Goal: Task Accomplishment & Management: Manage account settings

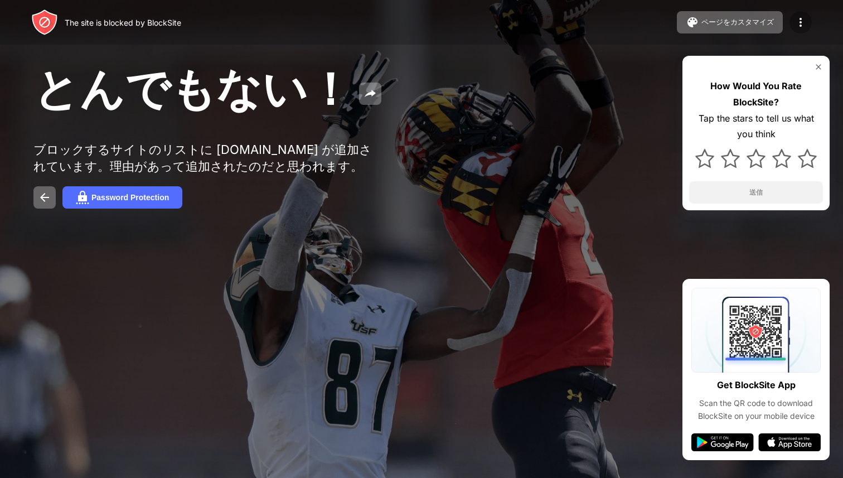
click at [800, 26] on img at bounding box center [800, 22] width 13 height 13
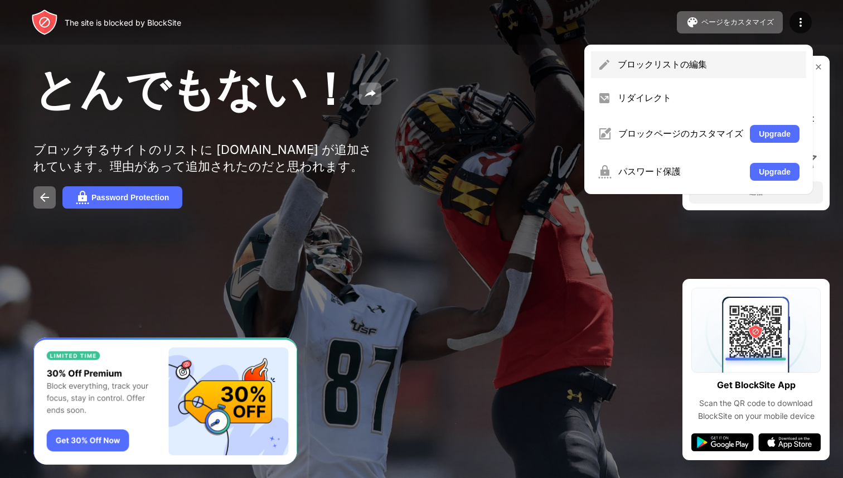
click at [644, 65] on div "ブロックリストの編集" at bounding box center [708, 65] width 182 height 12
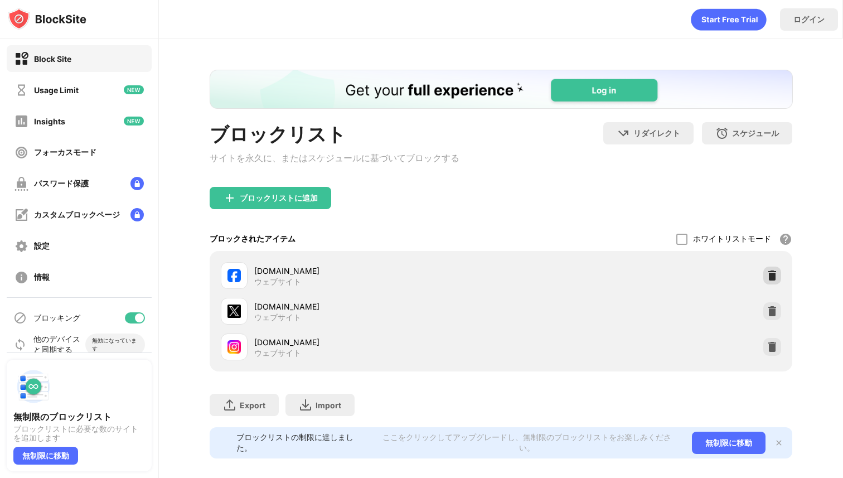
click at [773, 278] on img at bounding box center [771, 275] width 11 height 11
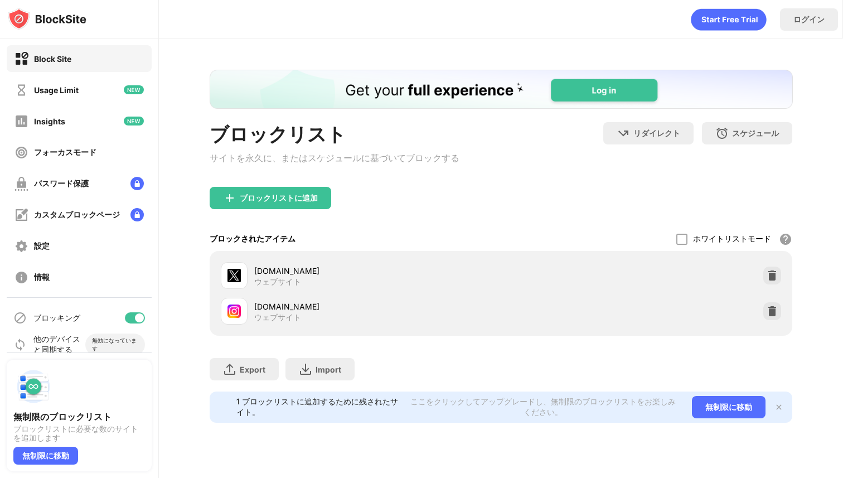
click at [773, 278] on img at bounding box center [771, 275] width 11 height 11
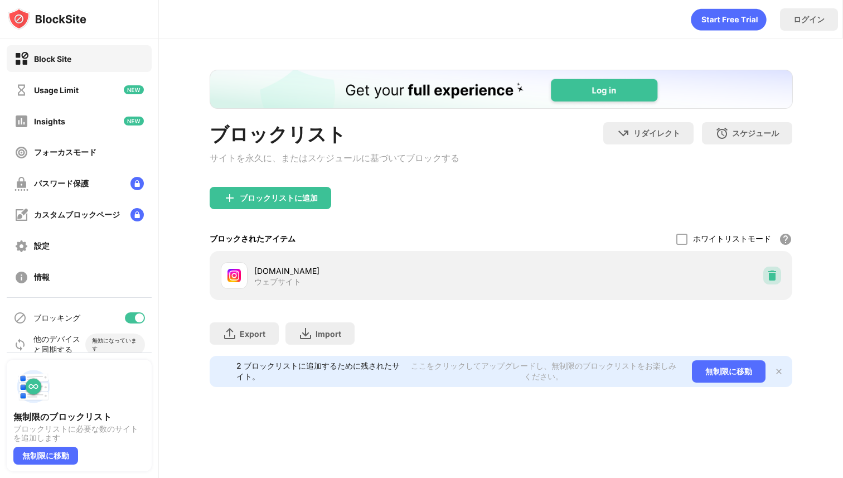
click at [773, 278] on img at bounding box center [771, 275] width 11 height 11
